Goal: Task Accomplishment & Management: Use online tool/utility

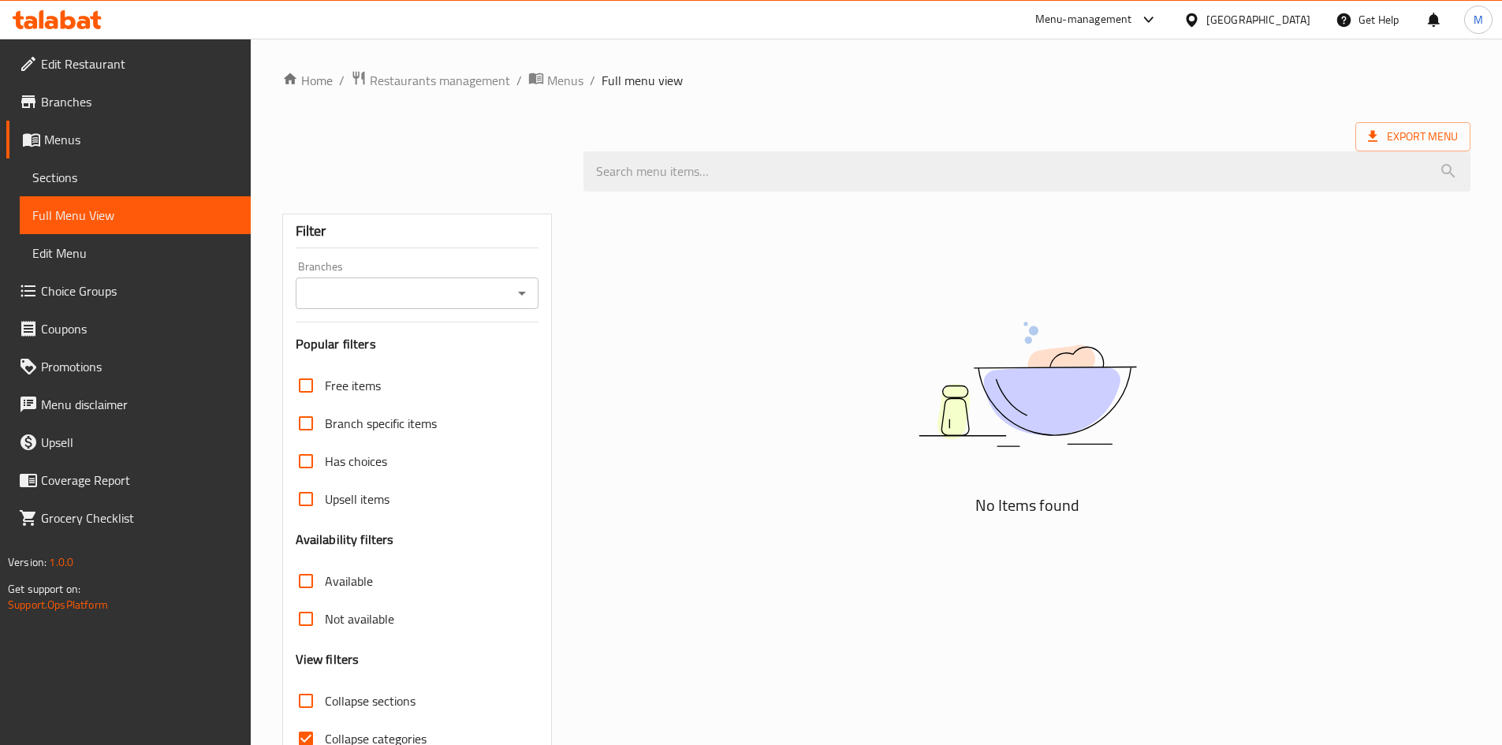
click at [1298, 24] on div "Qatar" at bounding box center [1258, 19] width 104 height 17
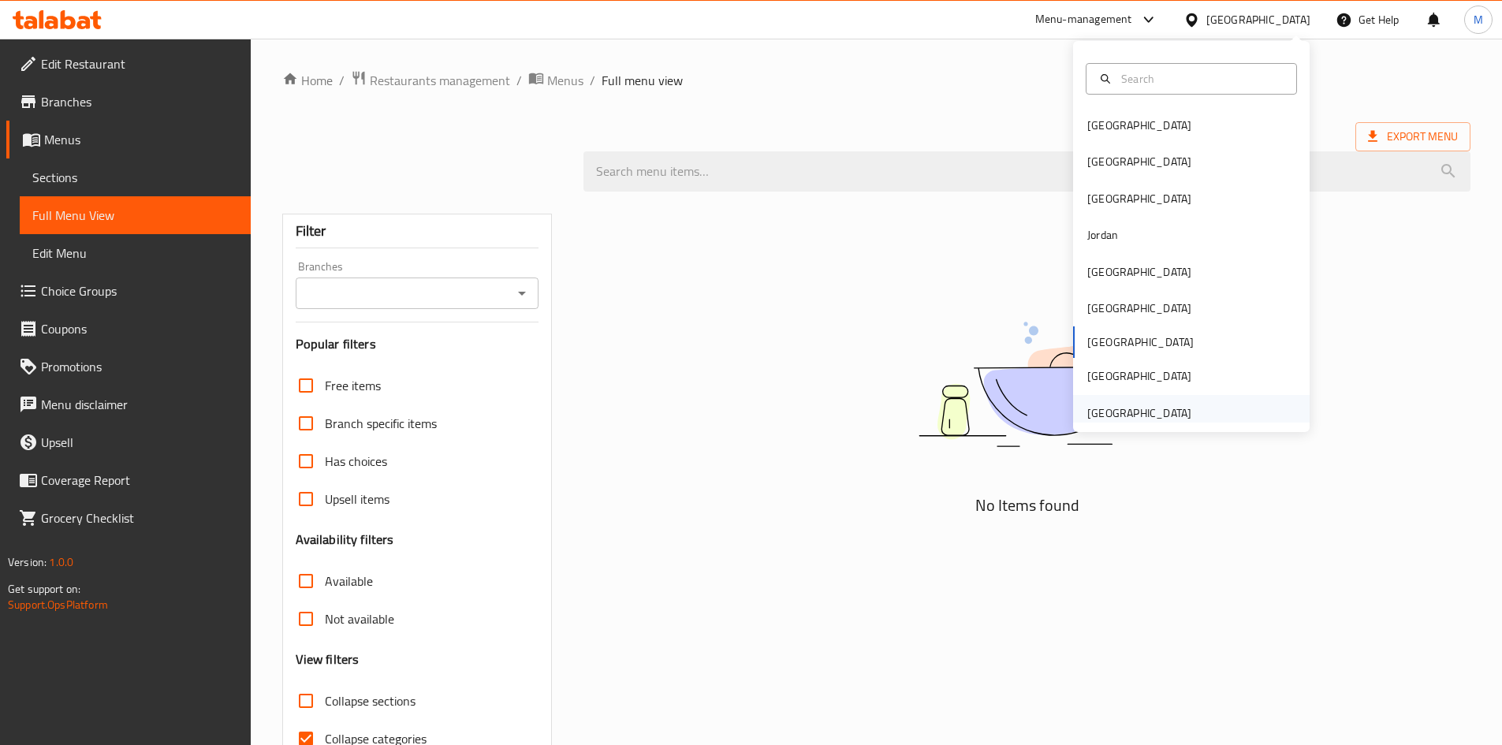
click at [1141, 411] on div "[GEOGRAPHIC_DATA]" at bounding box center [1139, 413] width 104 height 17
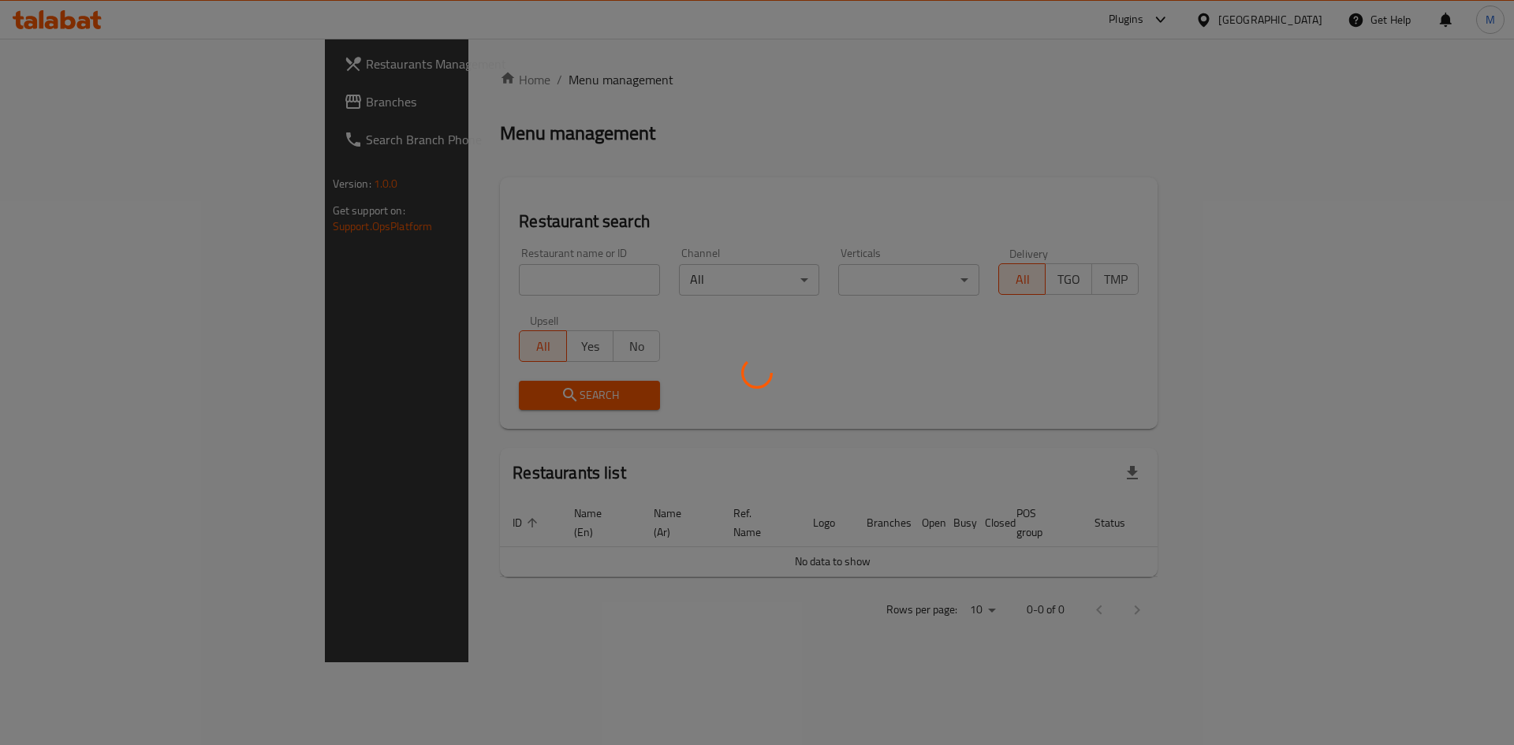
click at [1145, 17] on div at bounding box center [757, 372] width 1514 height 745
click at [1147, 14] on div at bounding box center [757, 372] width 1514 height 745
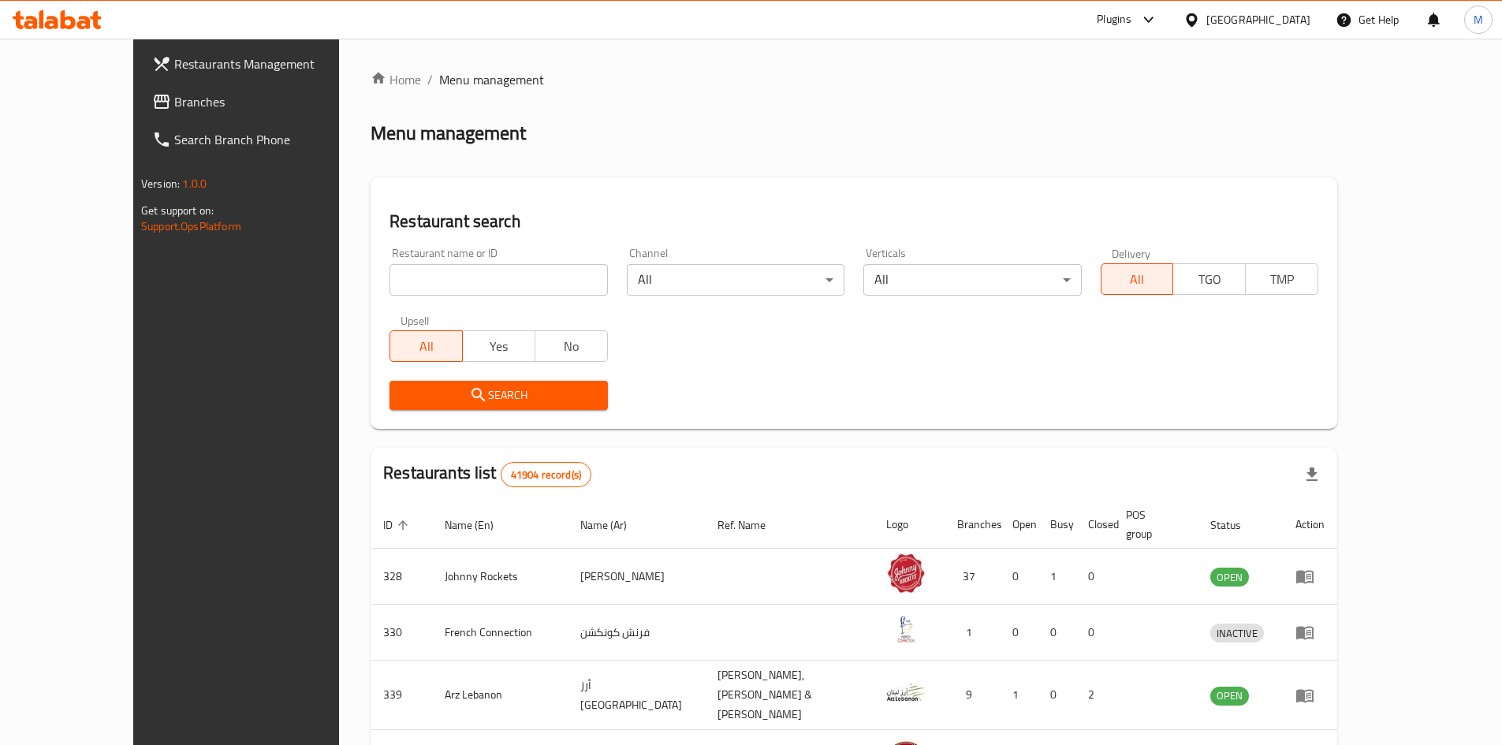
click at [1121, 22] on div "Plugins" at bounding box center [1114, 19] width 35 height 19
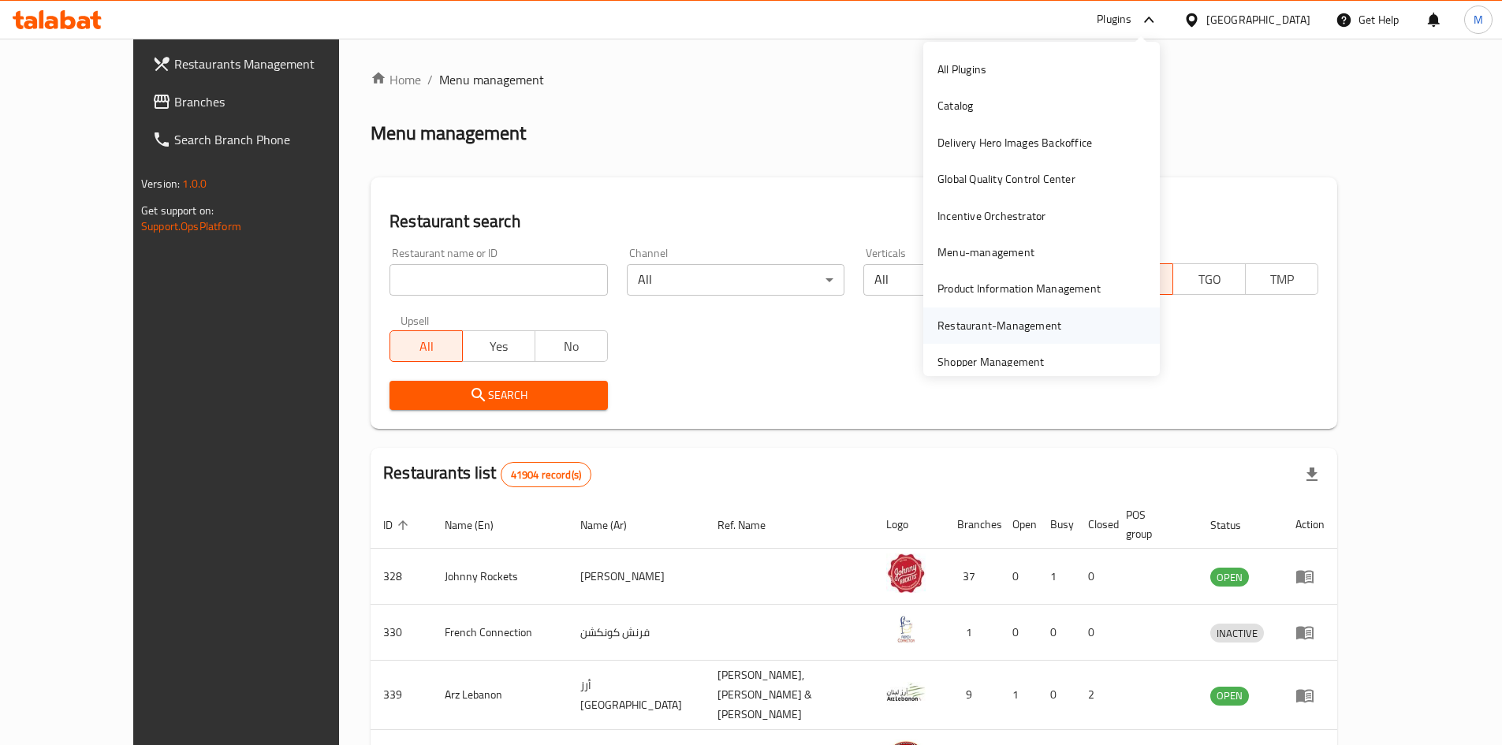
click at [1052, 332] on div "Restaurant-Management" at bounding box center [999, 326] width 149 height 36
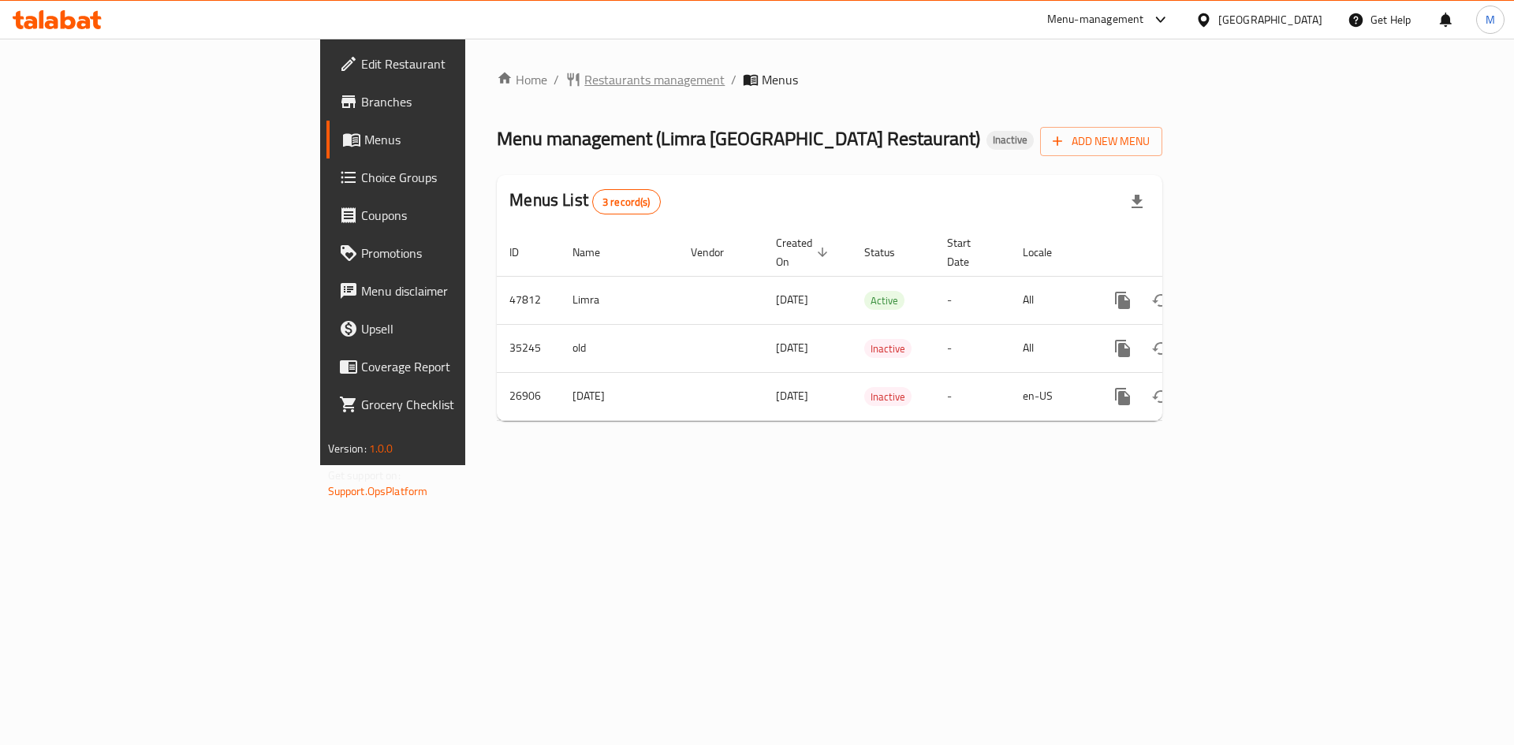
click at [584, 84] on span "Restaurants management" at bounding box center [654, 79] width 140 height 19
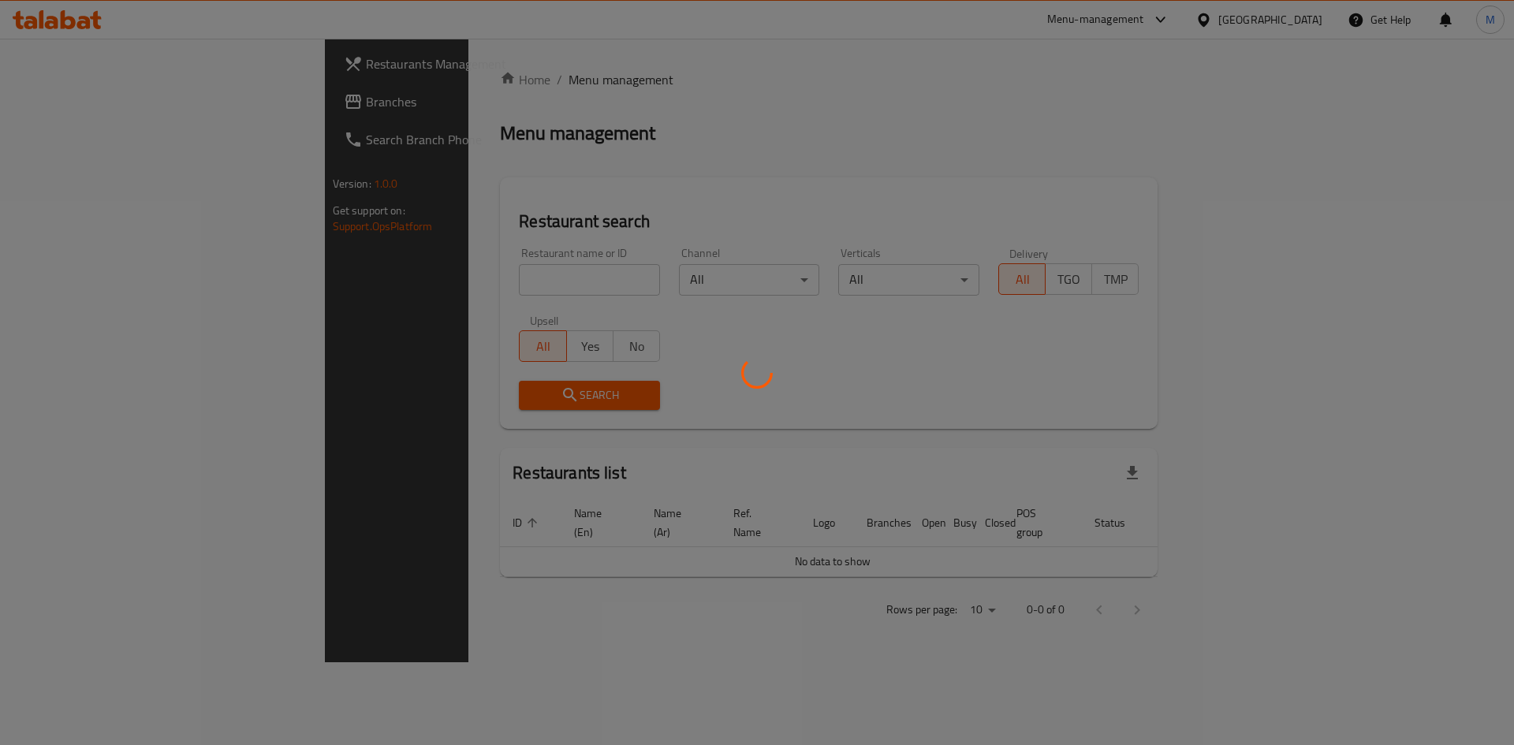
click at [494, 279] on div at bounding box center [757, 372] width 1514 height 745
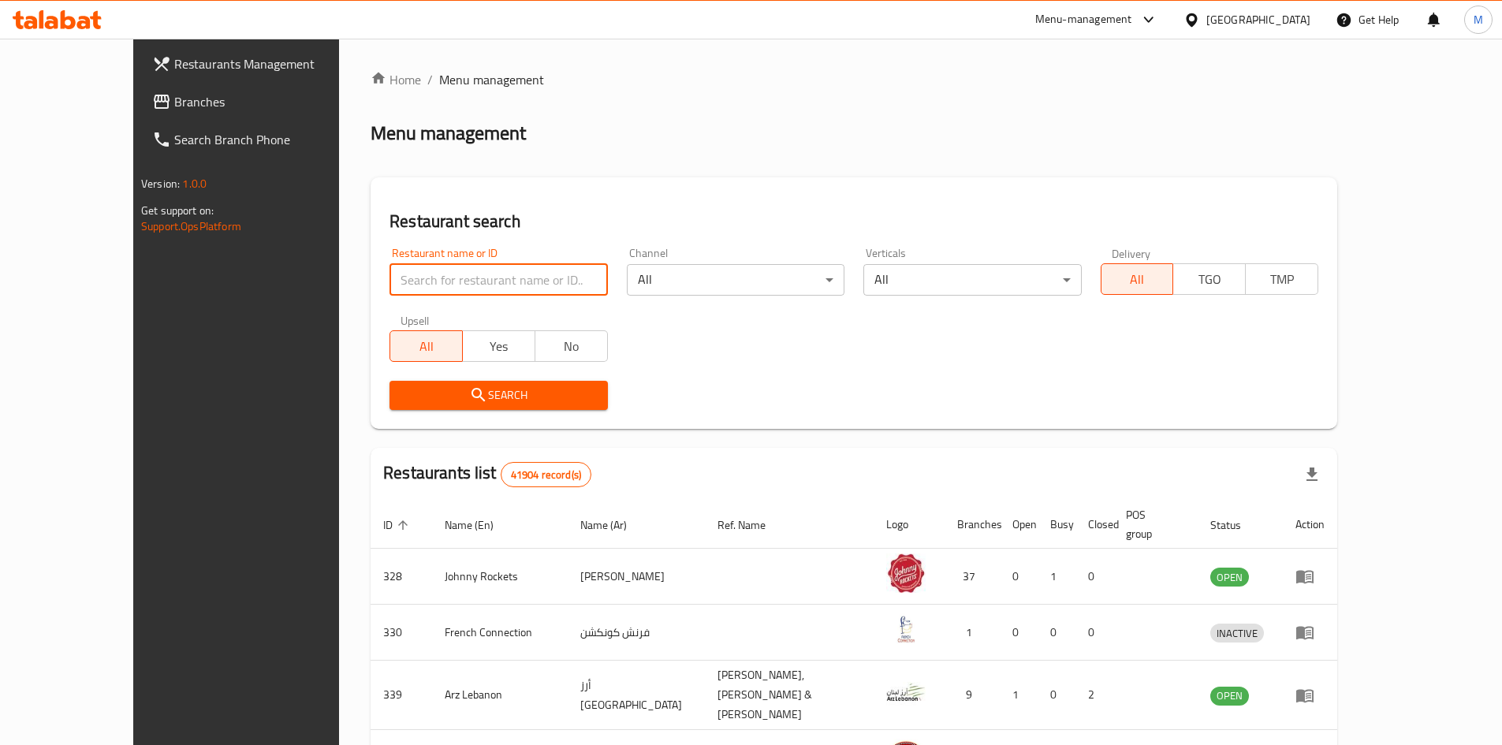
click at [494, 279] on input "search" at bounding box center [499, 280] width 218 height 32
paste input "Limra [GEOGRAPHIC_DATA] Restaurant"
click at [432, 267] on input "Limra [GEOGRAPHIC_DATA] Restaurant" at bounding box center [499, 280] width 218 height 32
type input "Limra [GEOGRAPHIC_DATA]"
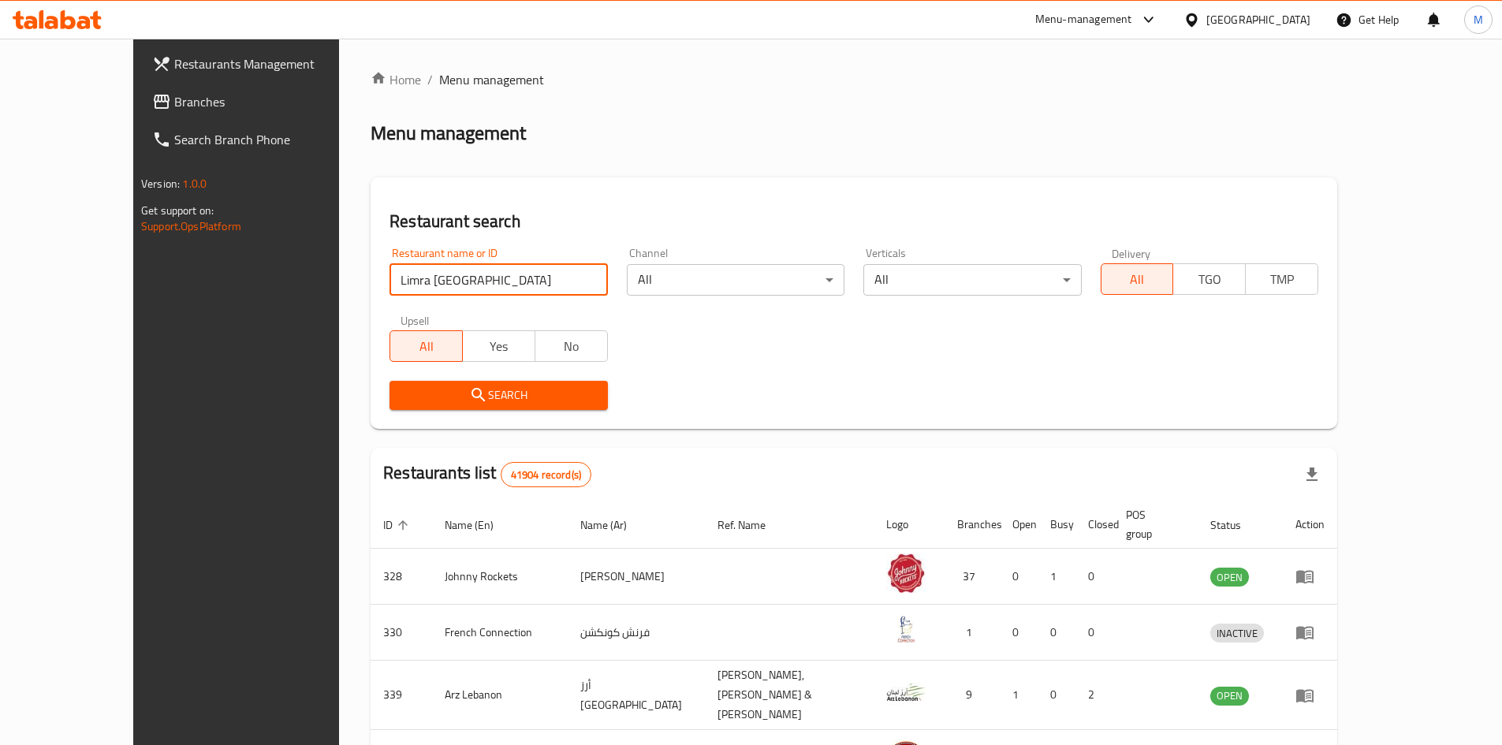
click button "Search" at bounding box center [499, 395] width 218 height 29
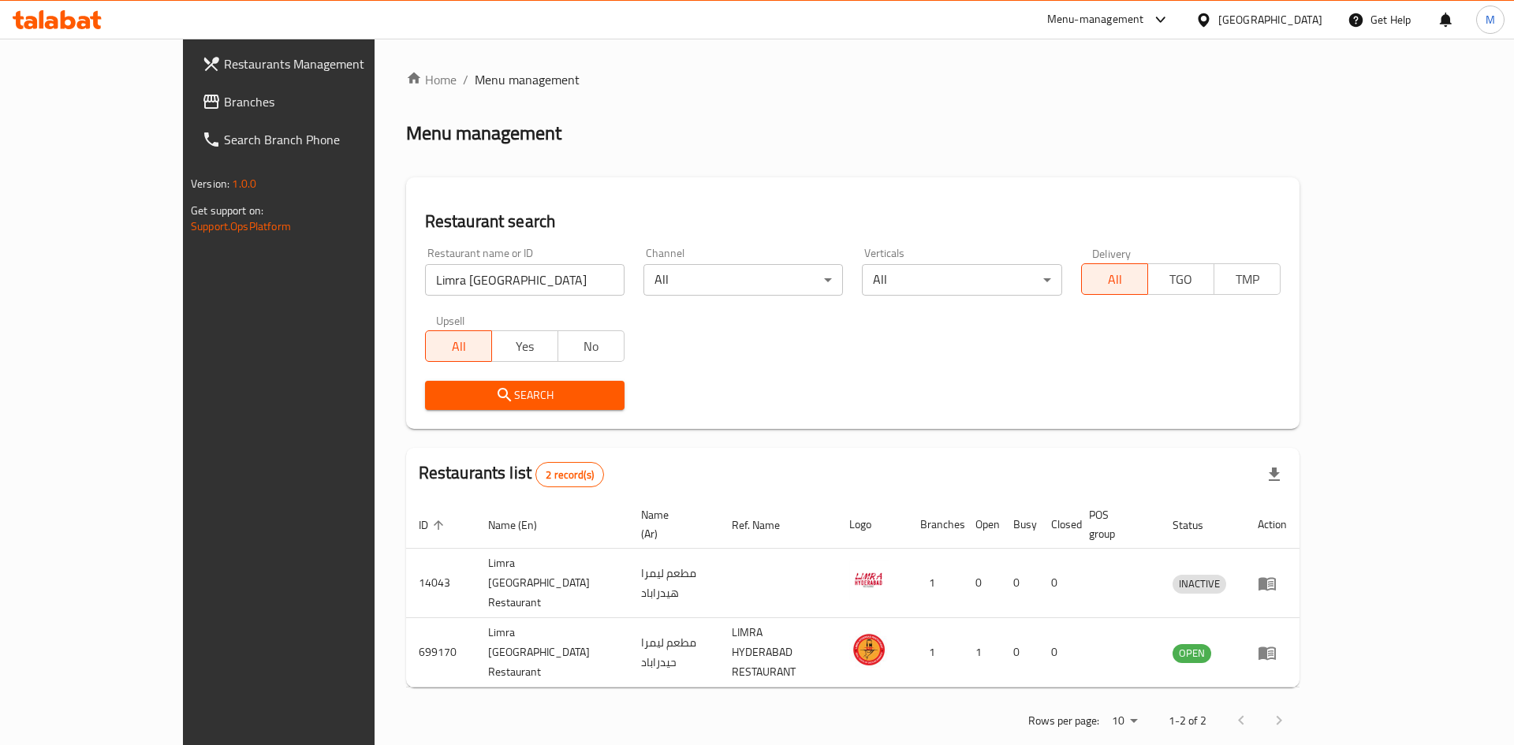
drag, startPoint x: 1136, startPoint y: 22, endPoint x: 1137, endPoint y: 39, distance: 17.4
click at [1136, 22] on div "Menu-management" at bounding box center [1095, 19] width 97 height 19
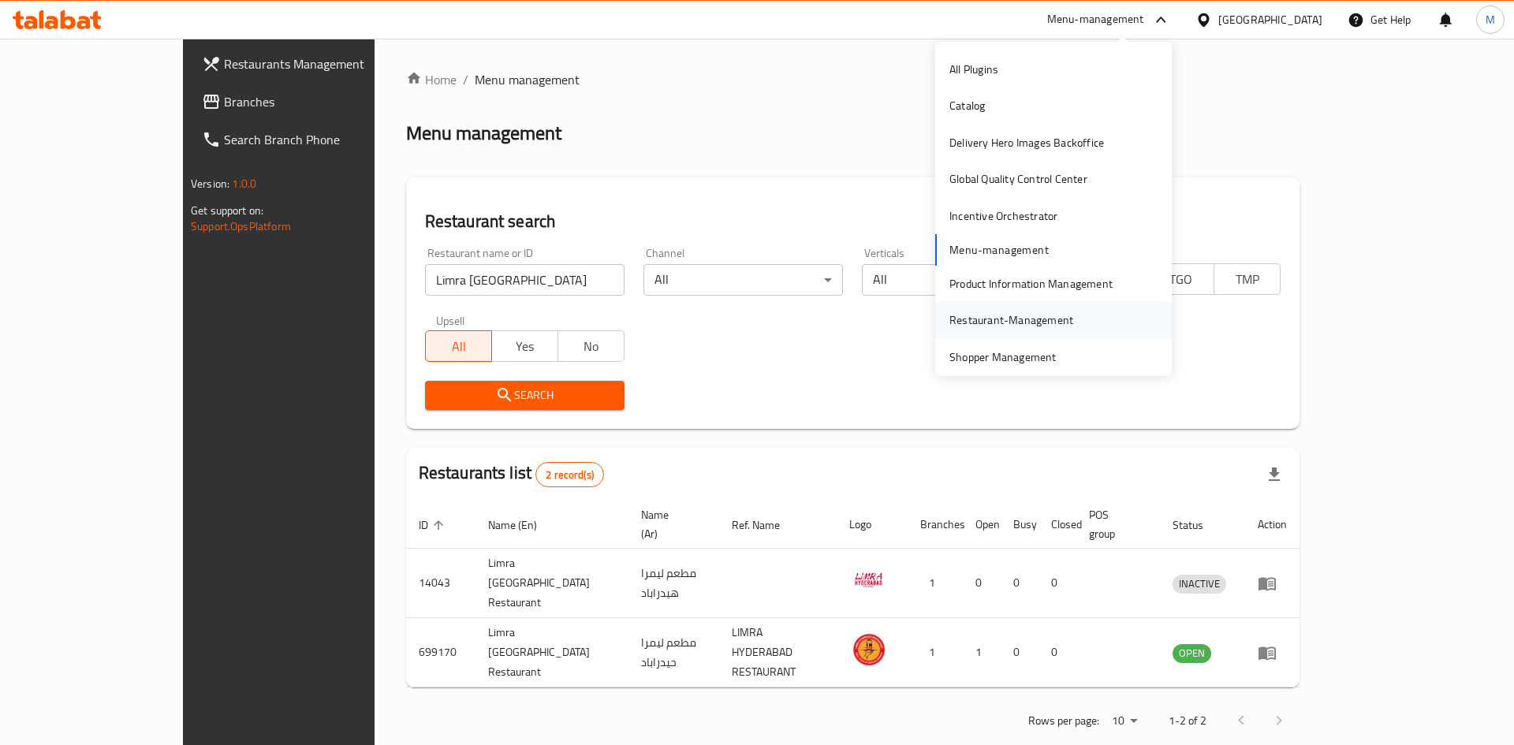
click at [1013, 313] on div "Restaurant-Management" at bounding box center [1011, 319] width 124 height 17
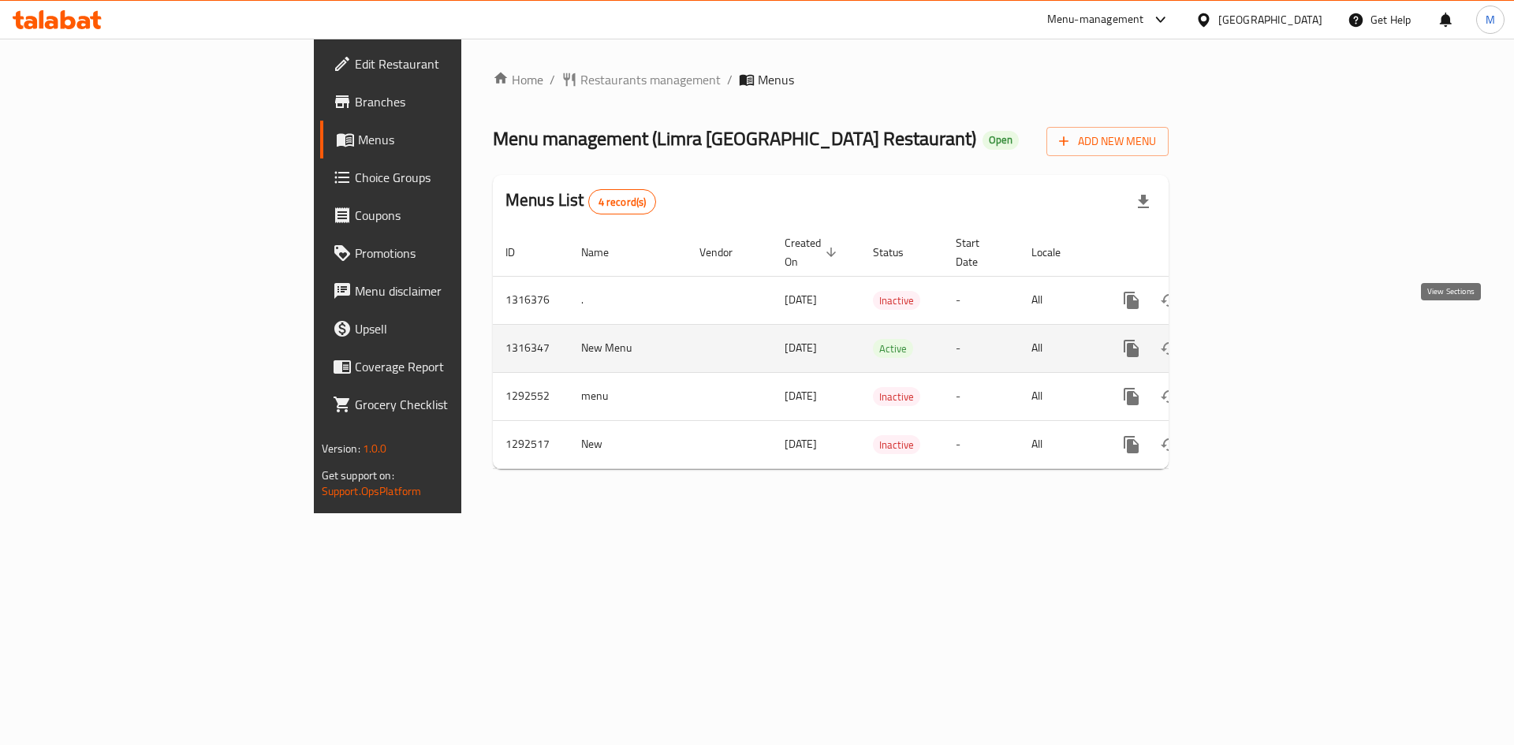
click at [1255, 339] on icon "enhanced table" at bounding box center [1245, 348] width 19 height 19
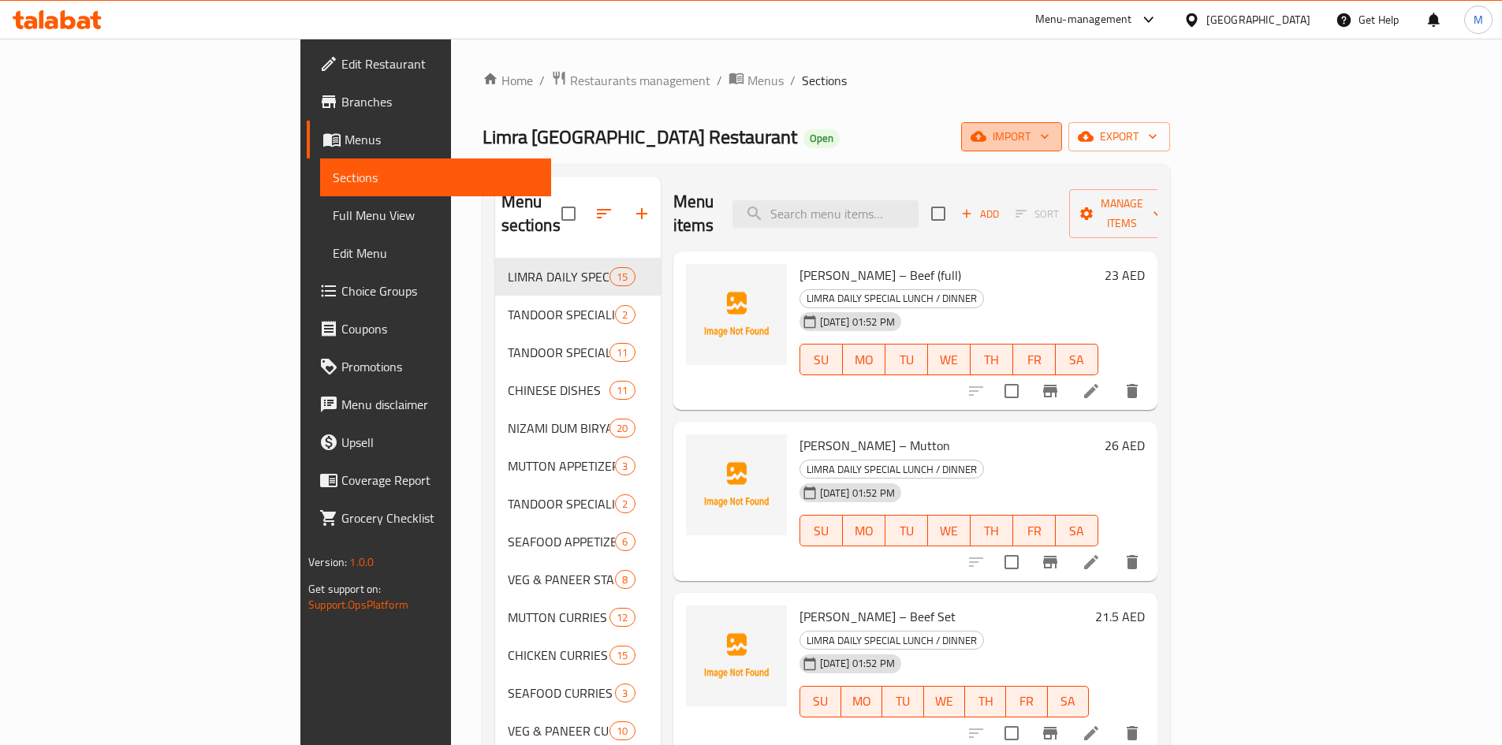
click at [1050, 129] on span "import" at bounding box center [1012, 137] width 76 height 20
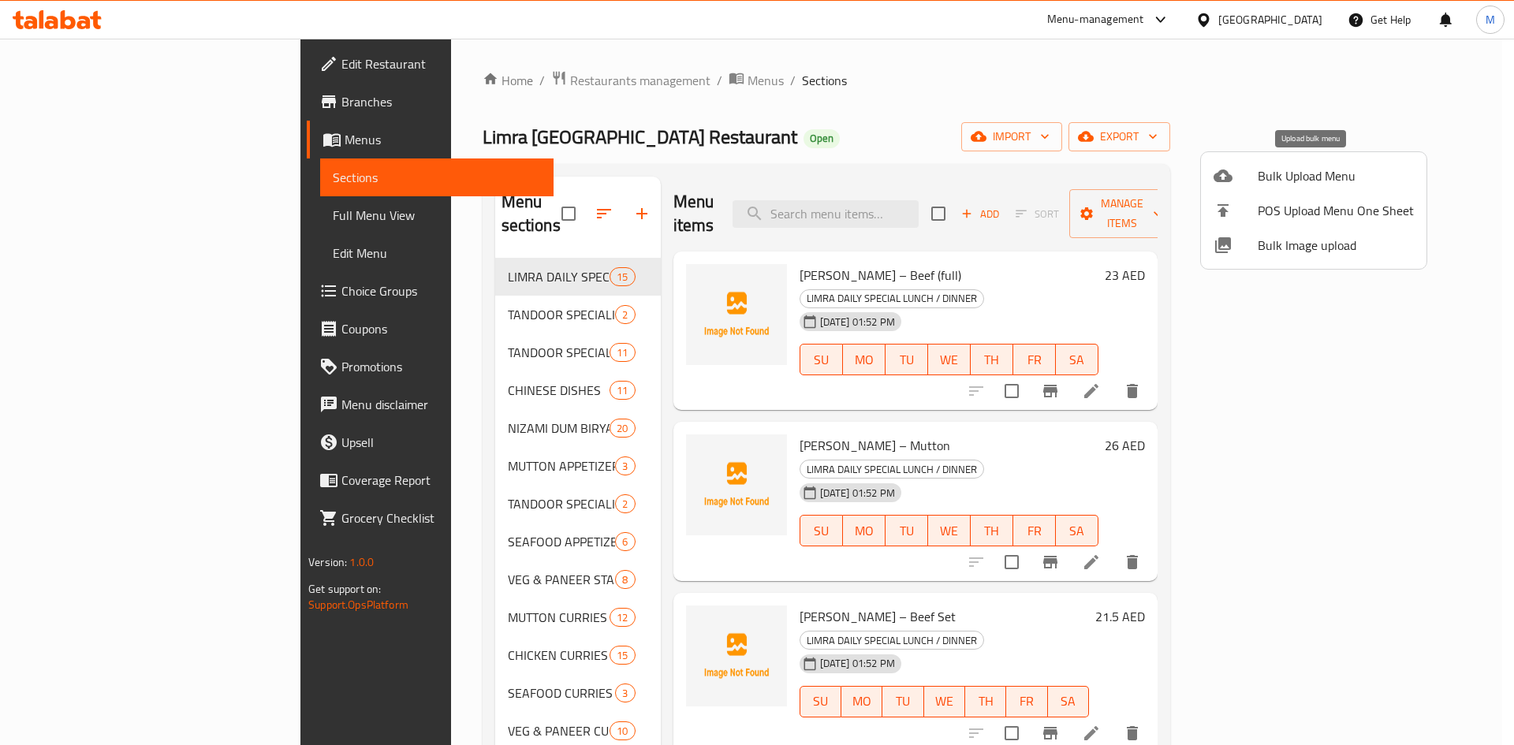
click at [1295, 166] on span "Bulk Upload Menu" at bounding box center [1336, 175] width 156 height 19
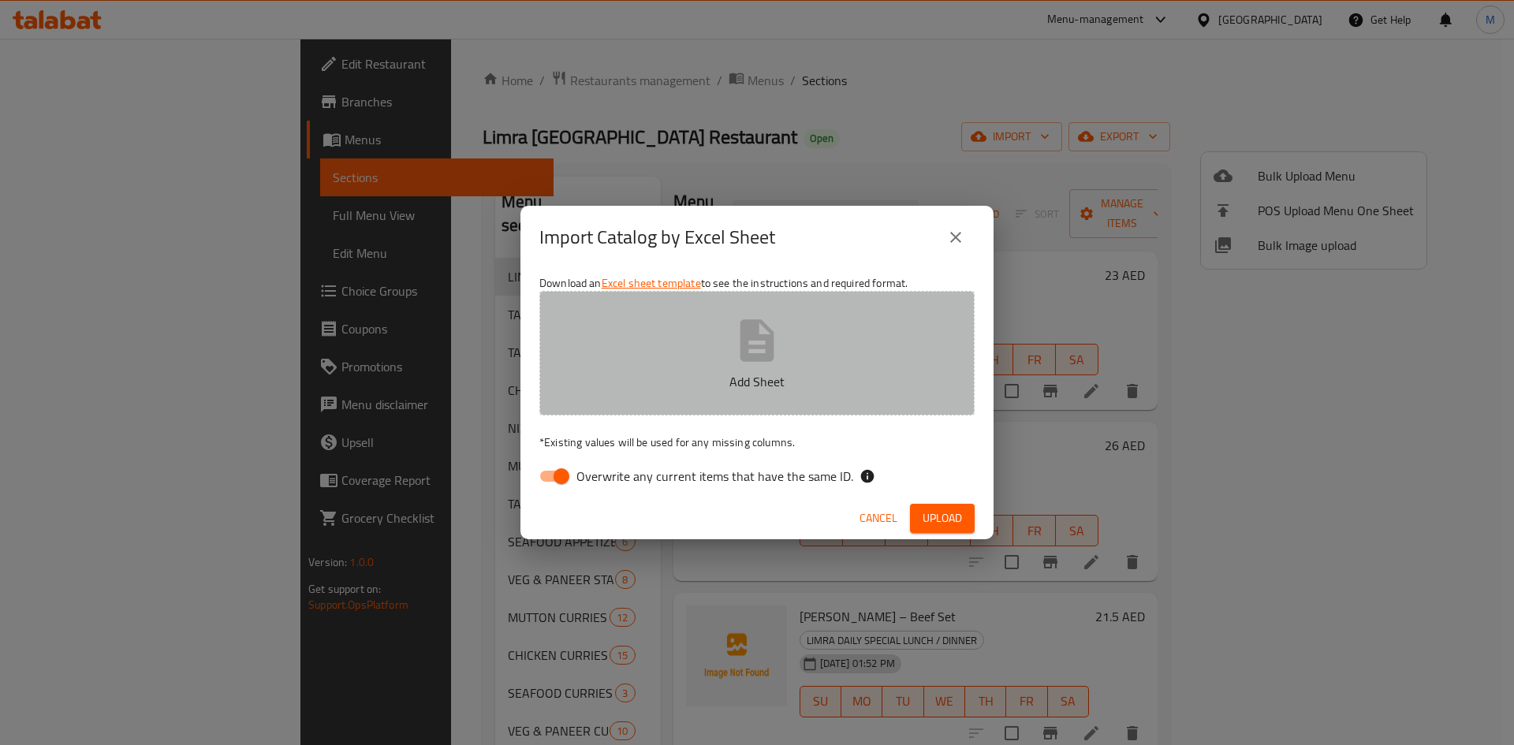
click at [886, 349] on button "Add Sheet" at bounding box center [756, 353] width 435 height 125
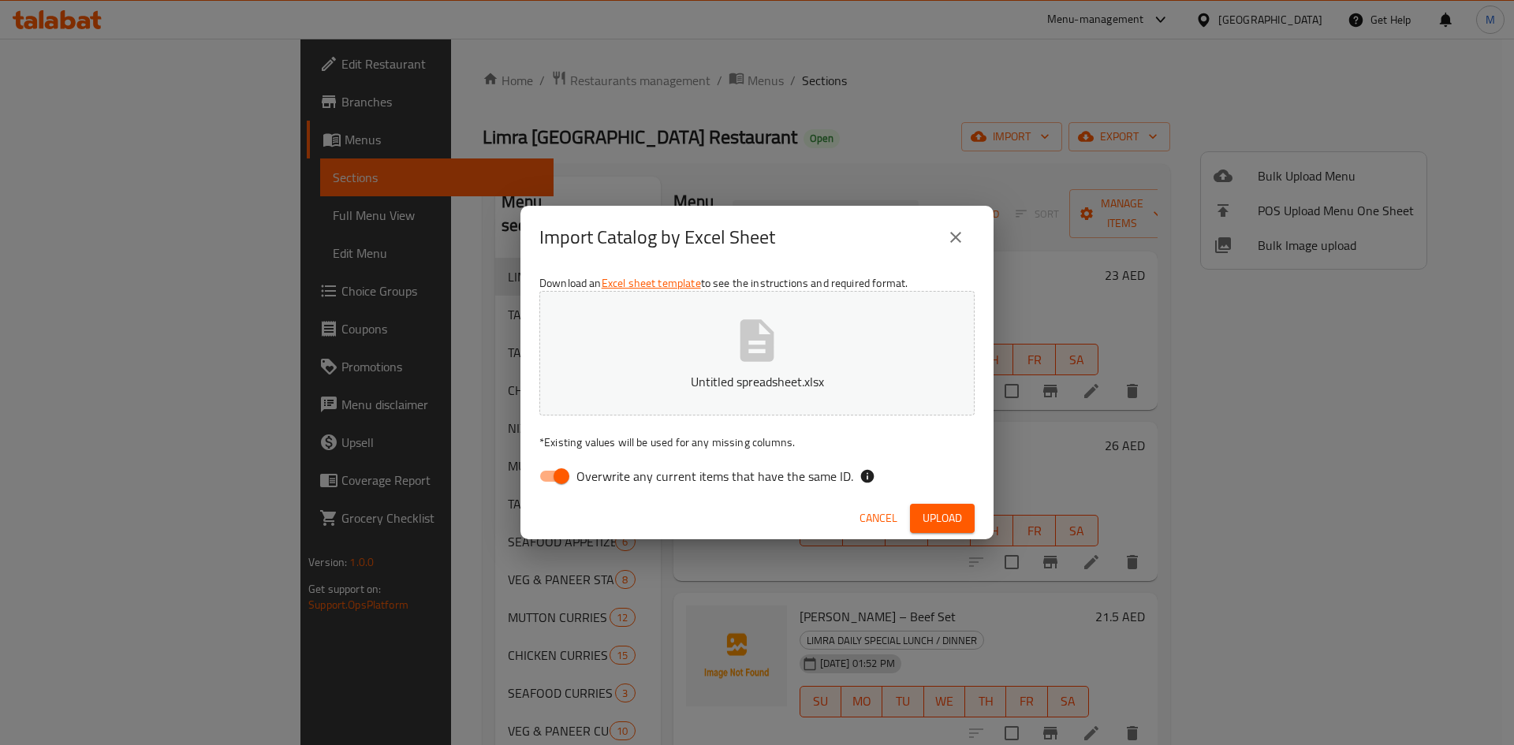
click at [743, 490] on label "Overwrite any current items that have the same ID." at bounding box center [692, 476] width 323 height 30
click at [606, 490] on input "Overwrite any current items that have the same ID." at bounding box center [562, 476] width 90 height 30
checkbox input "false"
click at [941, 523] on span "Upload" at bounding box center [942, 519] width 39 height 20
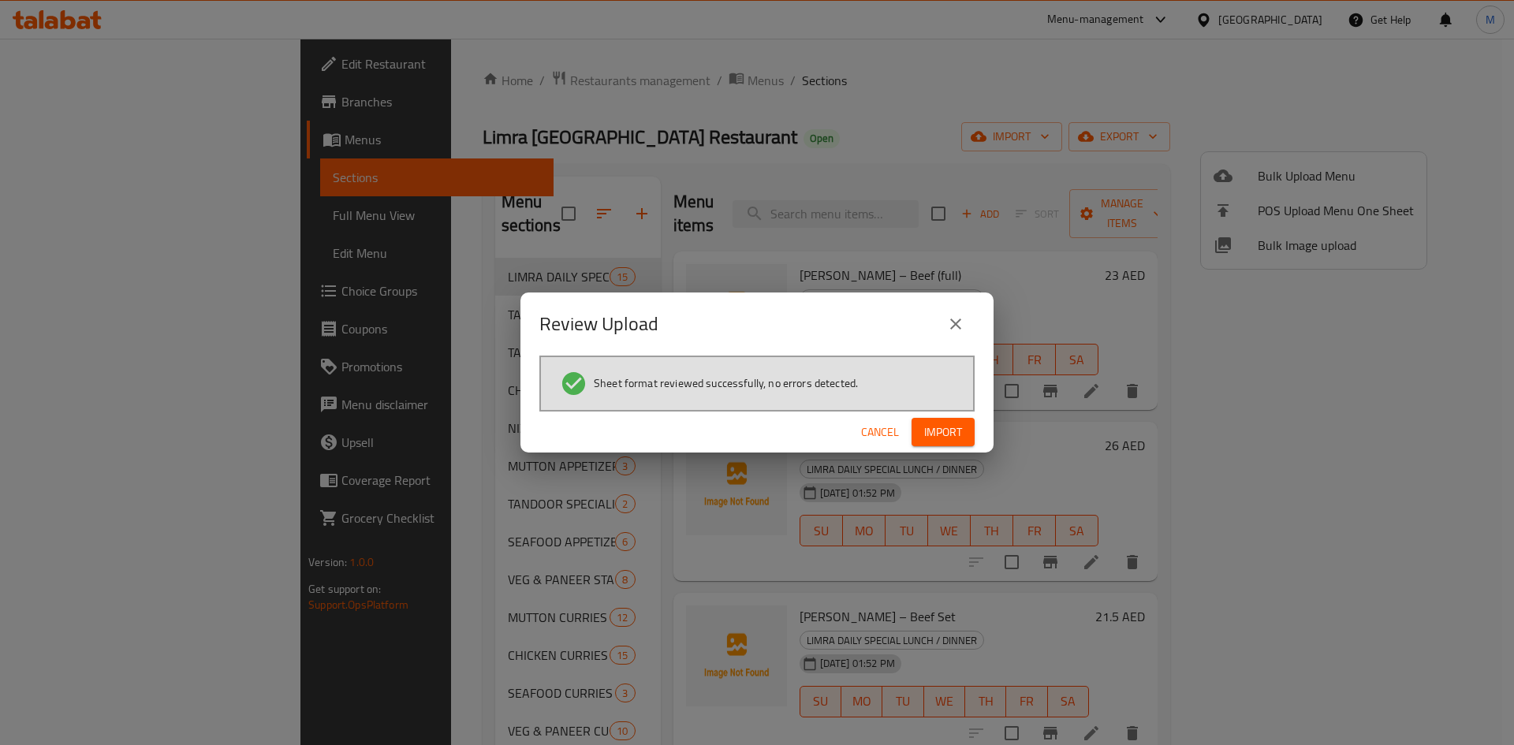
click at [943, 437] on span "Import" at bounding box center [943, 433] width 38 height 20
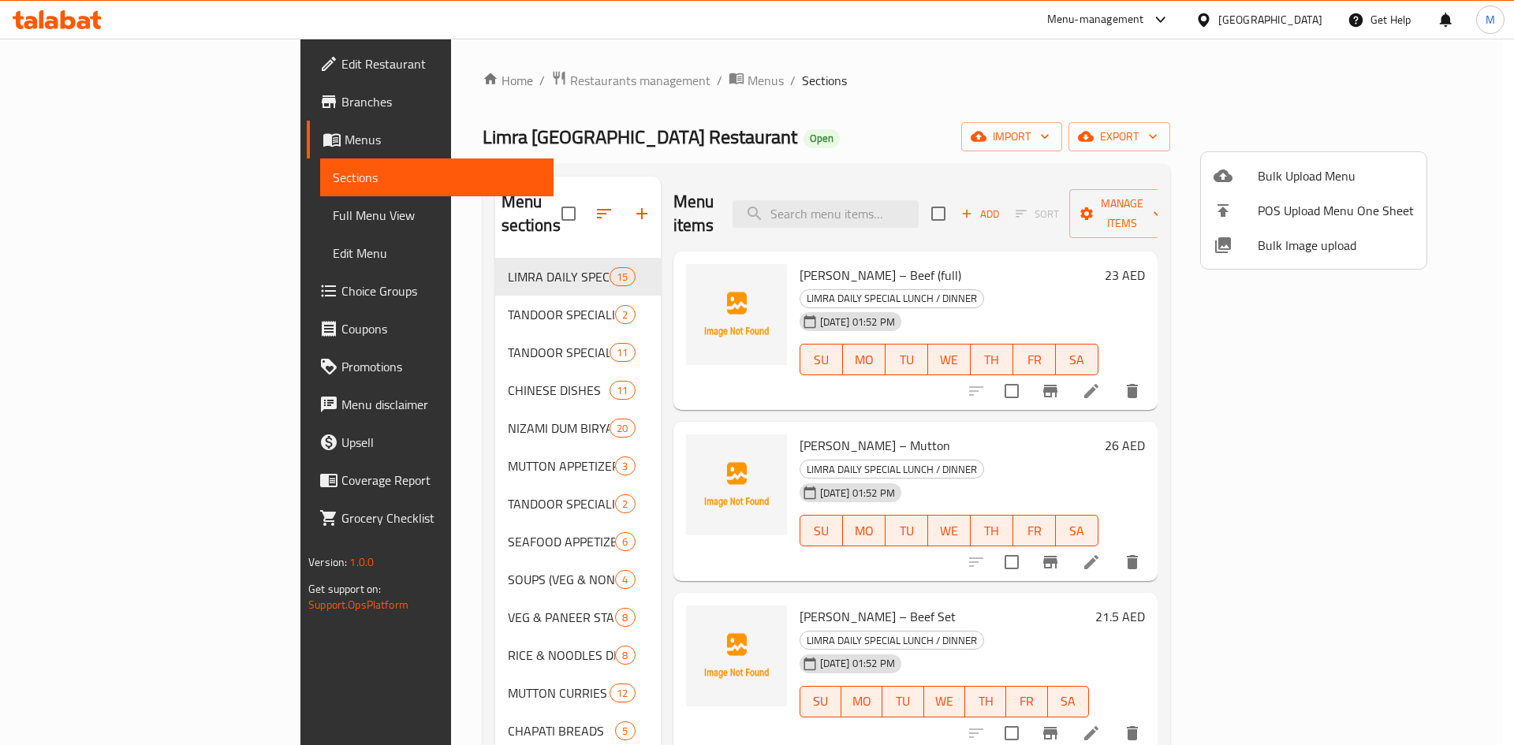
click at [113, 215] on div at bounding box center [757, 372] width 1514 height 745
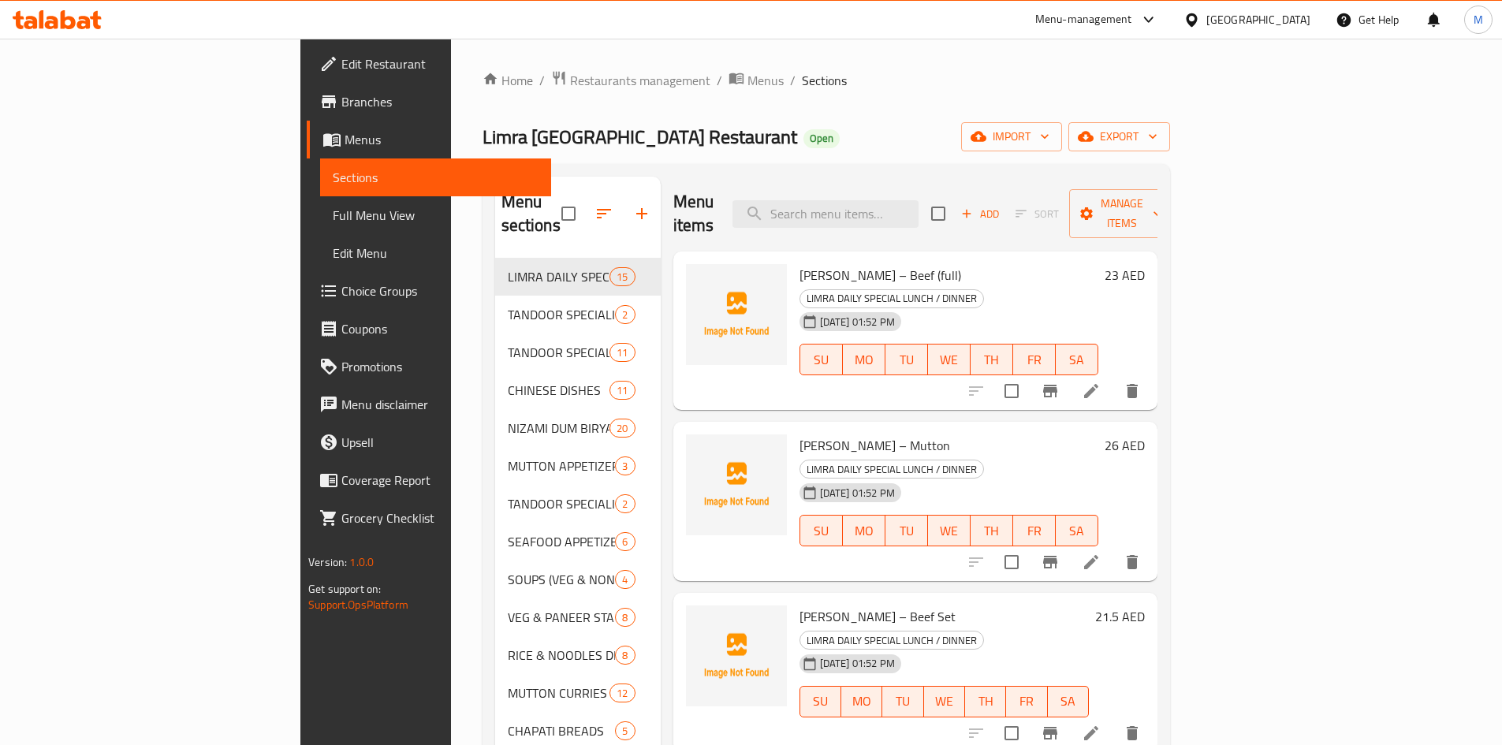
drag, startPoint x: 113, startPoint y: 215, endPoint x: 97, endPoint y: 209, distance: 17.0
click at [333, 215] on span "Full Menu View" at bounding box center [436, 215] width 206 height 19
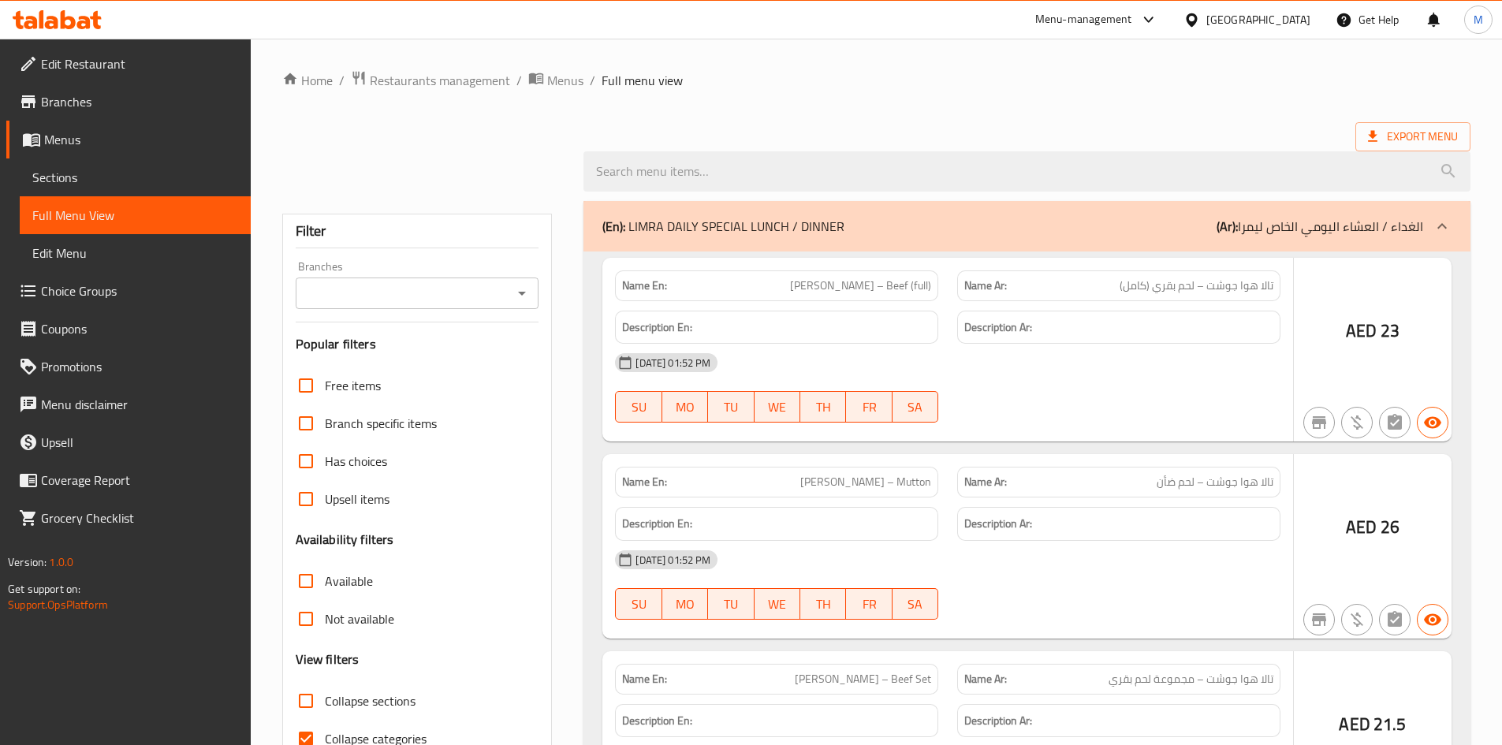
click at [97, 209] on span "Full Menu View" at bounding box center [135, 215] width 206 height 19
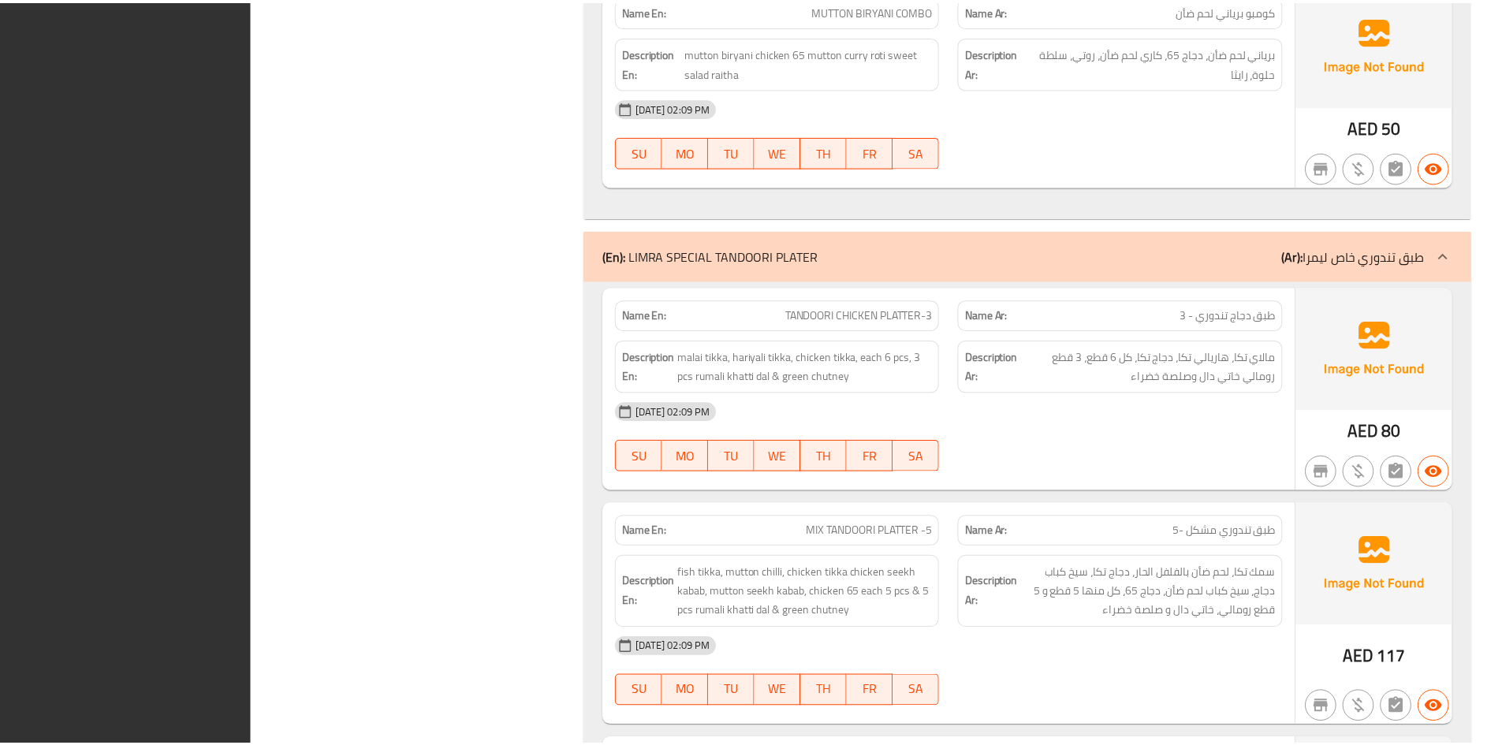
scroll to position [35641, 0]
